Goal: Task Accomplishment & Management: Complete application form

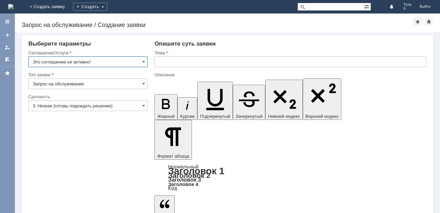
click at [14, 7] on img at bounding box center [10, 6] width 5 height 5
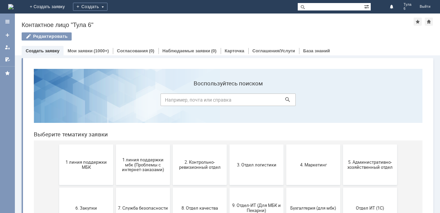
click at [77, 151] on button "1 линия поддержки МБК" at bounding box center [86, 165] width 54 height 41
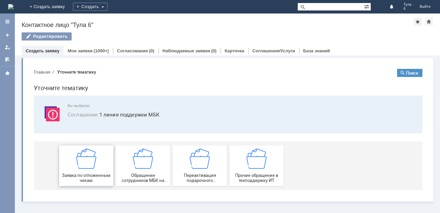
click at [81, 163] on img at bounding box center [86, 159] width 20 height 20
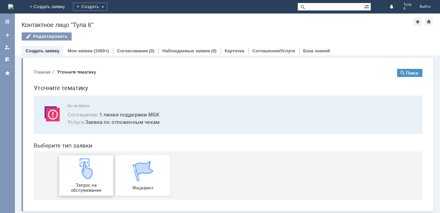
click at [91, 174] on img at bounding box center [86, 168] width 20 height 20
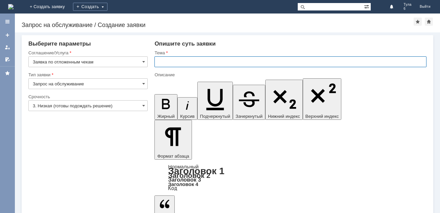
click at [206, 63] on input "text" at bounding box center [290, 61] width 272 height 11
type input "отл чек [DATE]"
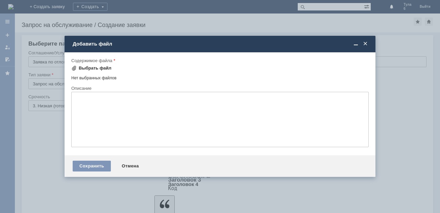
click at [102, 68] on div "Выбрать файл" at bounding box center [95, 68] width 33 height 5
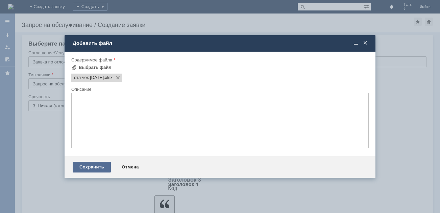
click at [93, 167] on div "Сохранить" at bounding box center [92, 167] width 38 height 11
